Goal: Check status: Check status

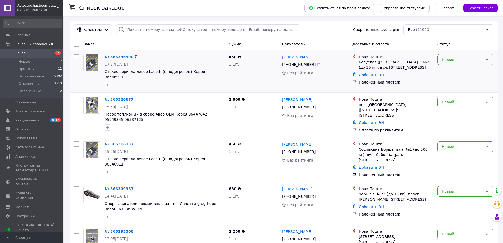
click at [449, 59] on div "Новый" at bounding box center [462, 59] width 41 height 6
click at [450, 74] on li "Принят" at bounding box center [465, 71] width 56 height 10
click at [450, 99] on div "Новый" at bounding box center [462, 102] width 41 height 6
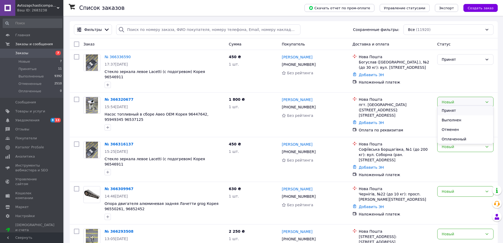
click at [450, 111] on li "Принят" at bounding box center [465, 111] width 56 height 10
click at [464, 144] on div "Новый" at bounding box center [462, 147] width 41 height 6
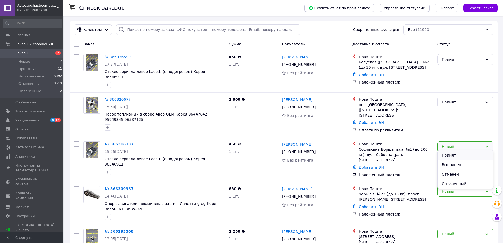
click at [461, 154] on li "Принят" at bounding box center [465, 155] width 56 height 10
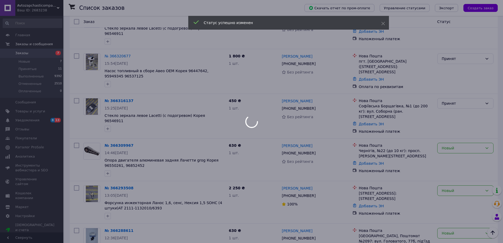
scroll to position [53, 0]
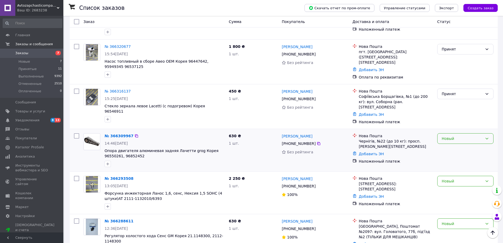
click at [468, 135] on div "Новый" at bounding box center [462, 138] width 41 height 6
click at [455, 143] on li "Принят" at bounding box center [465, 142] width 56 height 10
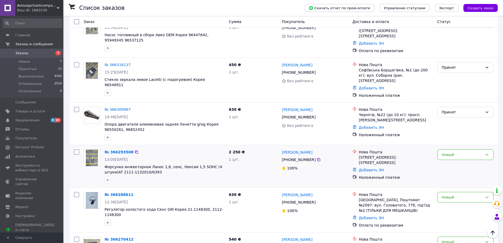
scroll to position [106, 0]
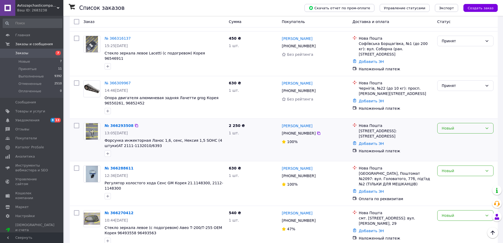
click at [466, 125] on div "Новый" at bounding box center [462, 128] width 41 height 6
click at [458, 131] on li "Принят" at bounding box center [465, 131] width 56 height 10
click at [465, 168] on div "Новый" at bounding box center [462, 171] width 41 height 6
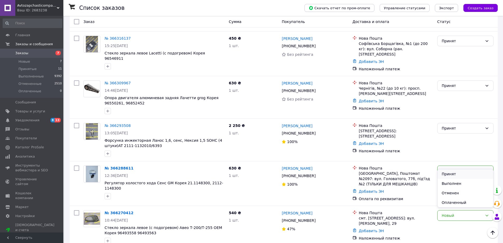
click at [461, 172] on li "Принят" at bounding box center [465, 174] width 56 height 10
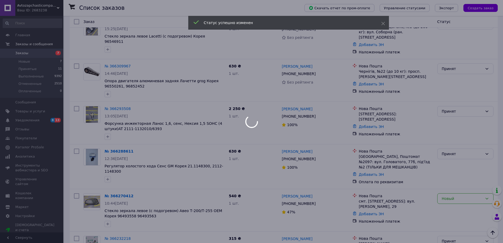
scroll to position [132, 0]
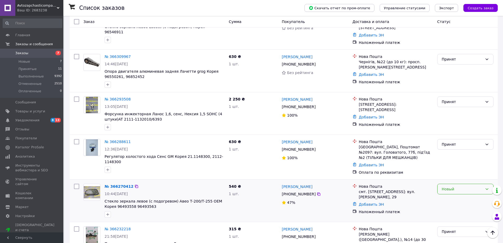
click at [443, 186] on div "Новый" at bounding box center [462, 189] width 41 height 6
click at [446, 193] on li "Принят" at bounding box center [465, 192] width 56 height 10
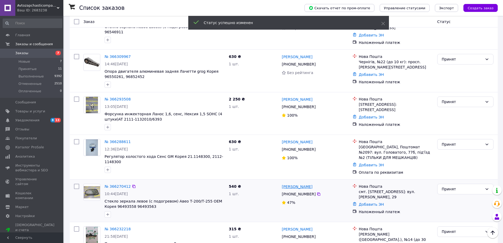
click at [295, 184] on link "[PERSON_NAME]" at bounding box center [297, 186] width 31 height 5
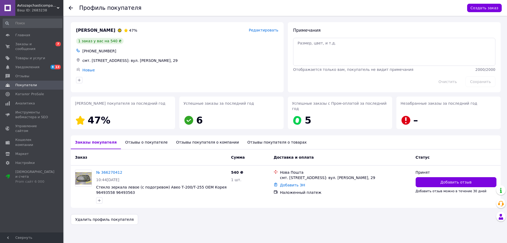
drag, startPoint x: 71, startPoint y: 8, endPoint x: 73, endPoint y: 13, distance: 5.1
click at [71, 8] on icon at bounding box center [71, 8] width 4 height 4
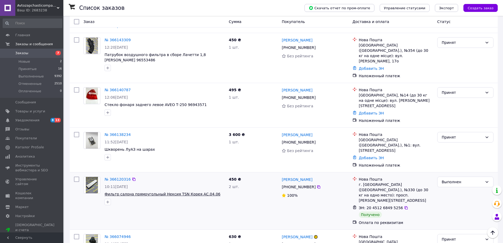
scroll to position [633, 0]
